Goal: Check status: Check status

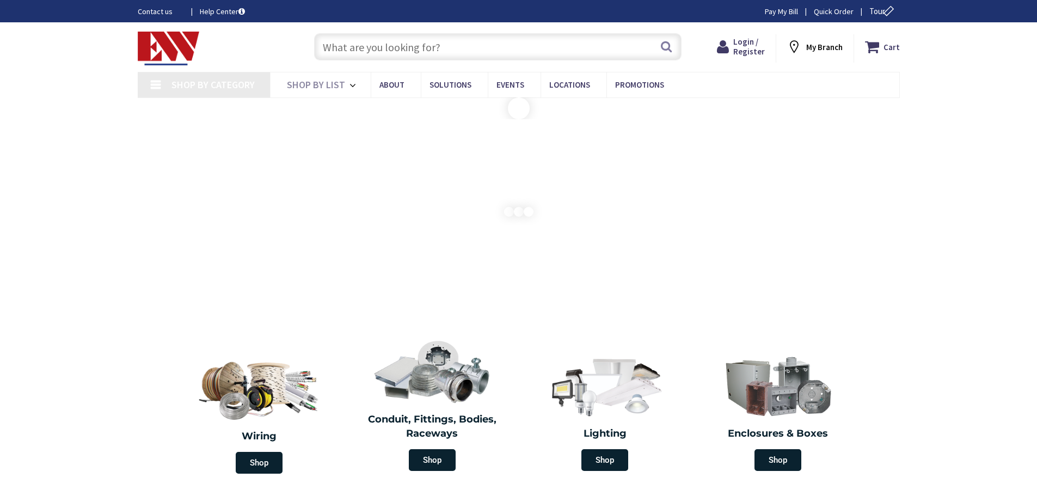
type input "[GEOGRAPHIC_DATA], [STREET_ADDRESS][PERSON_NAME]"
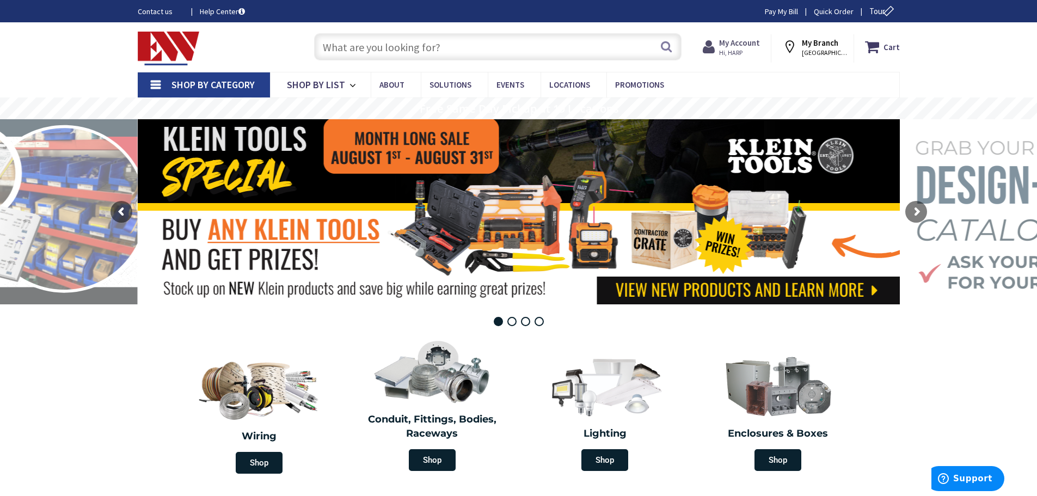
click at [737, 51] on span "Hi, HARP" at bounding box center [739, 52] width 41 height 9
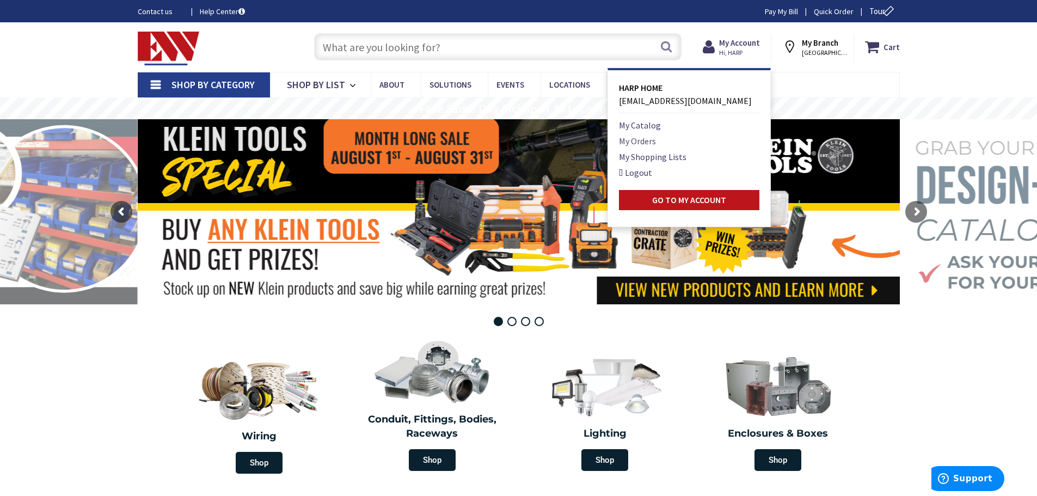
click at [649, 140] on link "My Orders" at bounding box center [637, 141] width 37 height 13
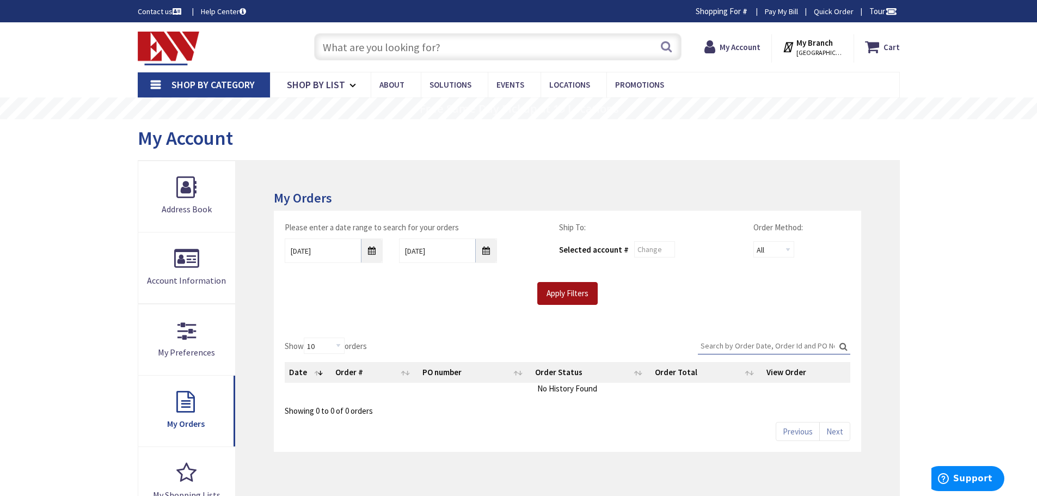
drag, startPoint x: 561, startPoint y: 290, endPoint x: 542, endPoint y: 292, distance: 18.7
click at [559, 290] on input "Apply Filters" at bounding box center [568, 293] width 60 height 23
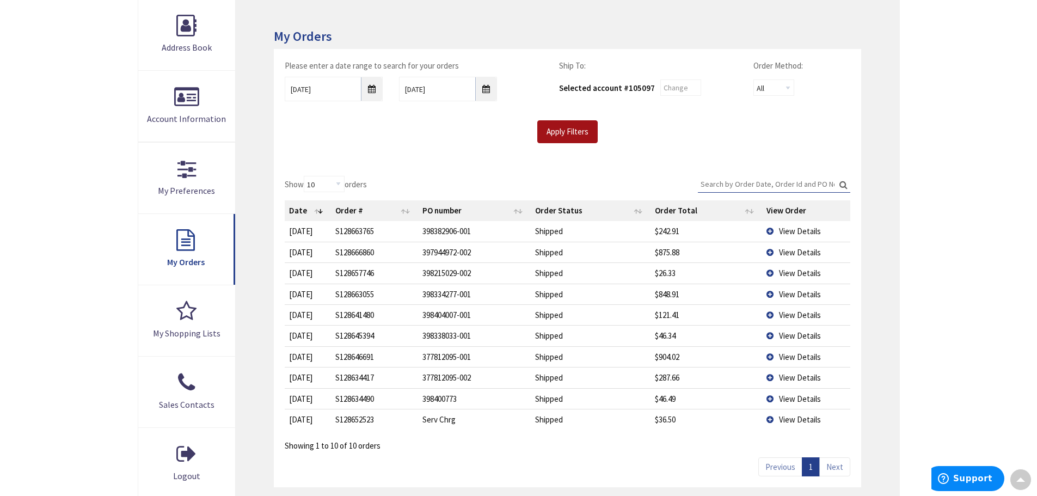
scroll to position [165, 0]
click at [346, 86] on input "8/25/2025" at bounding box center [334, 87] width 98 height 25
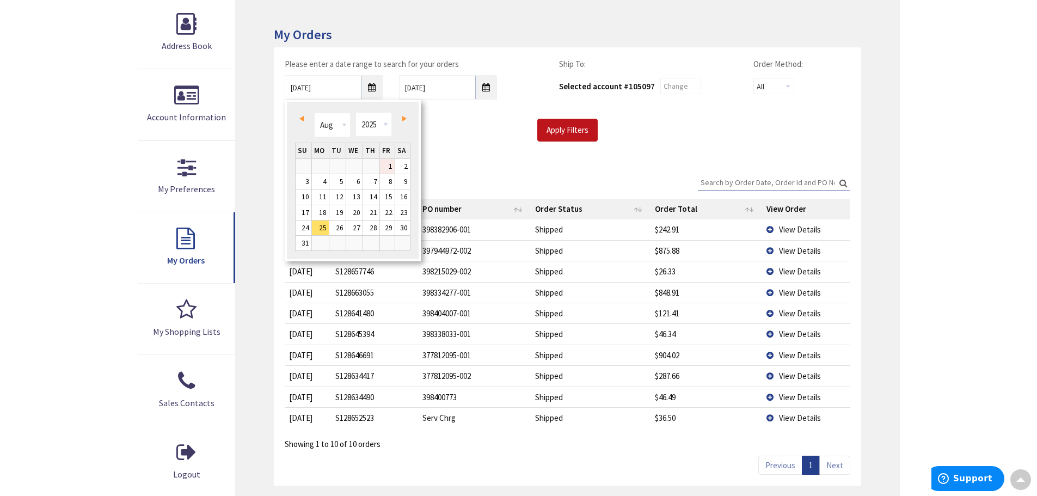
click at [387, 165] on link "1" at bounding box center [387, 166] width 15 height 15
type input "08/01/2025"
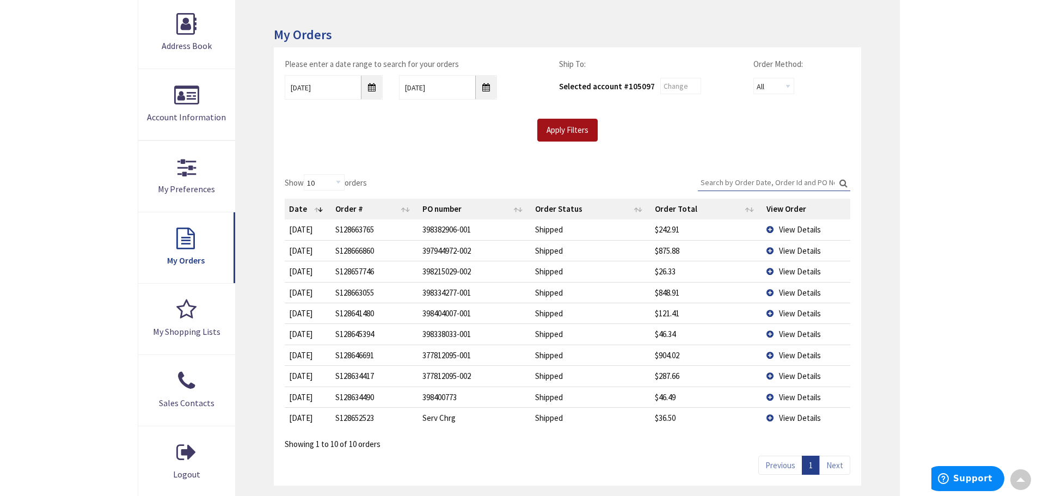
drag, startPoint x: 545, startPoint y: 127, endPoint x: 538, endPoint y: 129, distance: 7.2
click at [545, 127] on input "Apply Filters" at bounding box center [568, 130] width 60 height 23
click at [769, 229] on td "View Details" at bounding box center [806, 229] width 88 height 20
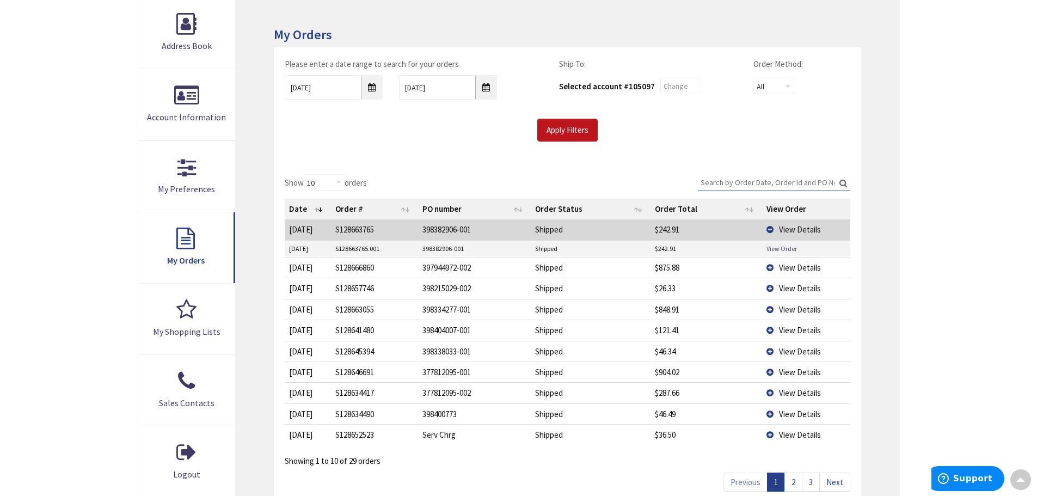
click at [773, 246] on link "View Order" at bounding box center [782, 248] width 30 height 9
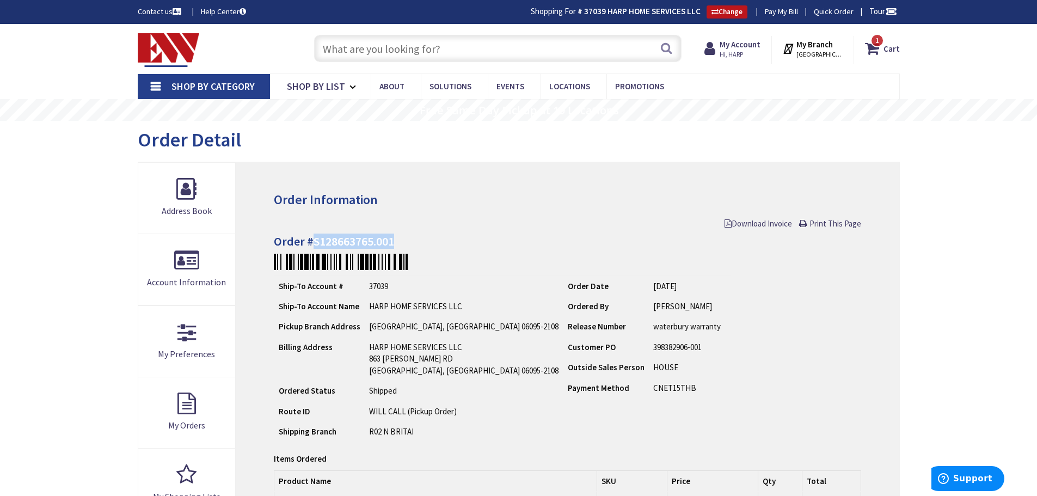
drag, startPoint x: 311, startPoint y: 240, endPoint x: 400, endPoint y: 245, distance: 89.5
click at [400, 245] on h4 "Order #S128663765.001" at bounding box center [567, 241] width 587 height 13
copy h4 "S128663765.001"
click at [831, 221] on span "Print This Page" at bounding box center [836, 223] width 52 height 10
